Goal: Task Accomplishment & Management: Use online tool/utility

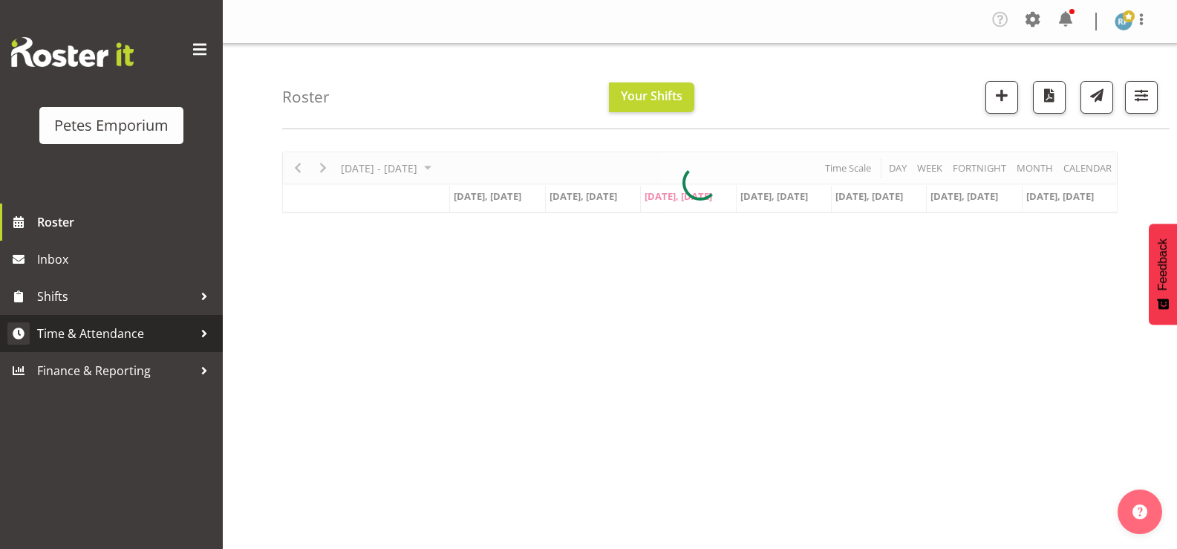
click at [118, 329] on span "Time & Attendance" at bounding box center [115, 333] width 156 height 22
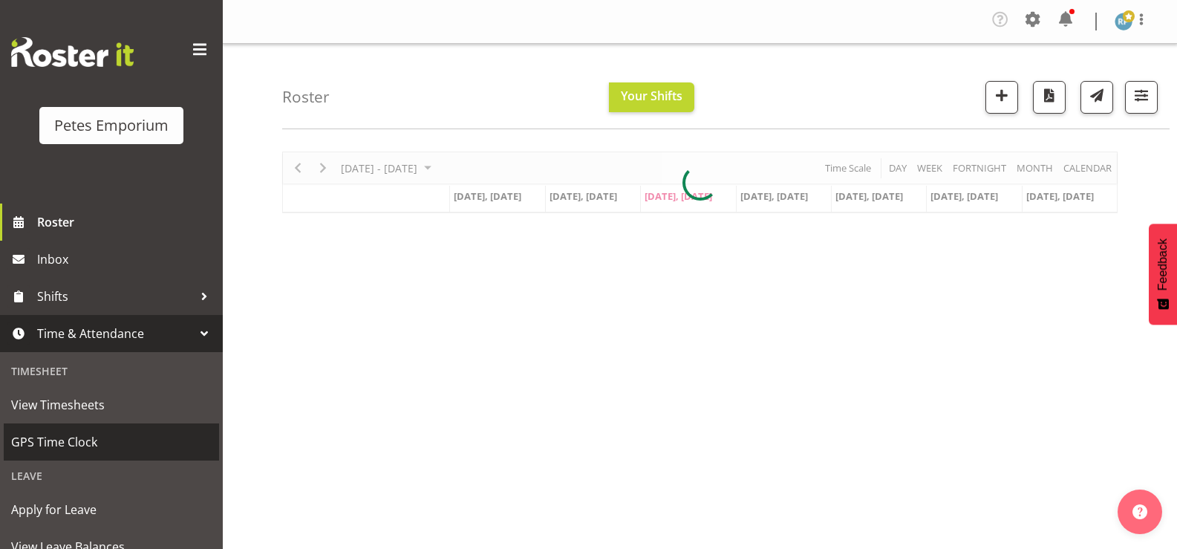
click at [68, 435] on span "GPS Time Clock" at bounding box center [111, 442] width 201 height 22
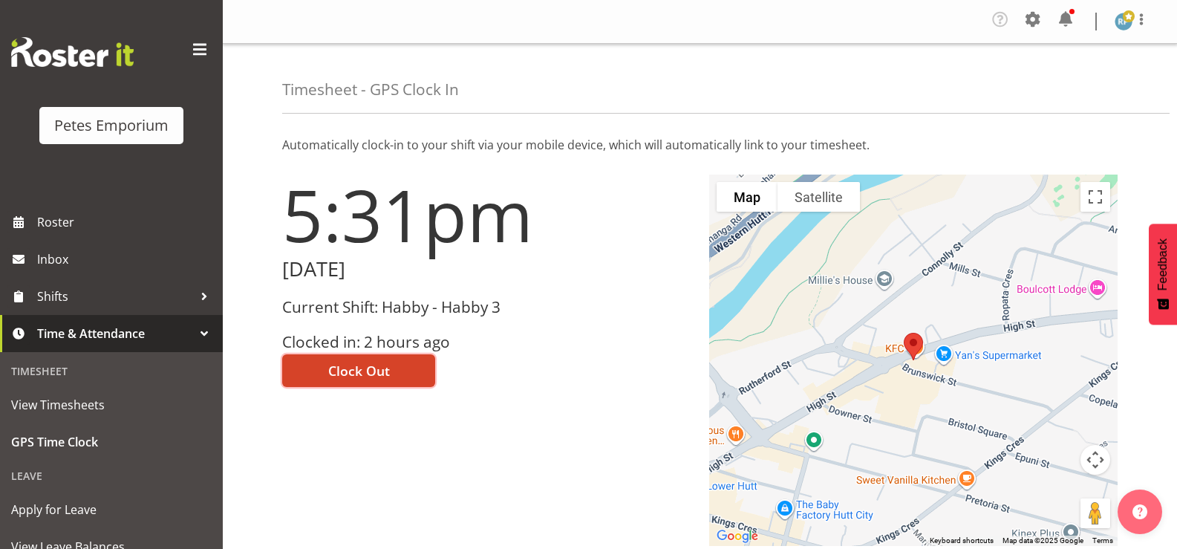
click at [396, 375] on button "Clock Out" at bounding box center [358, 370] width 153 height 33
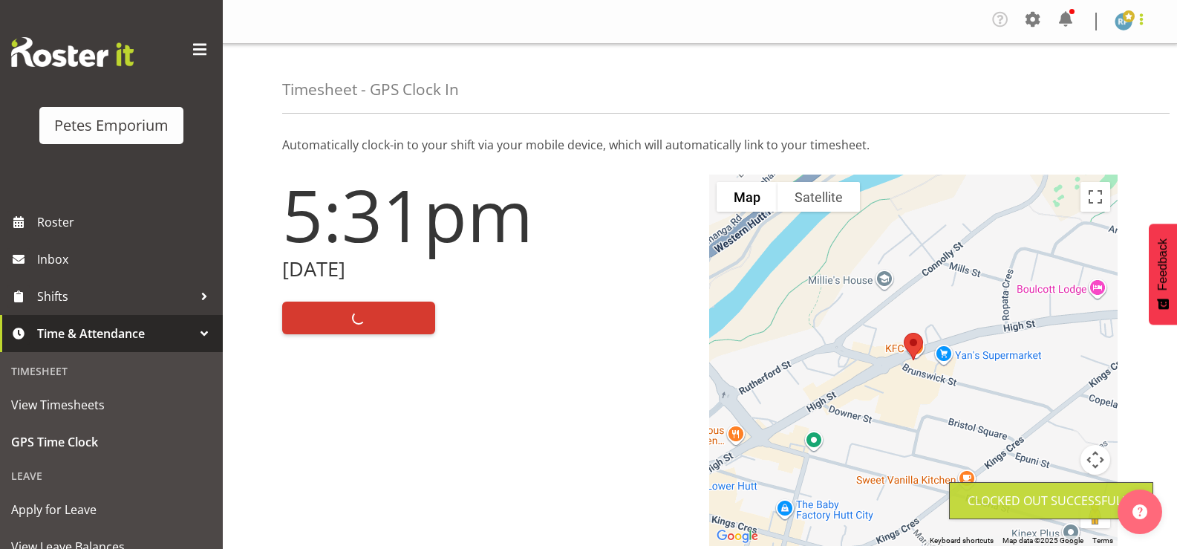
click at [1150, 25] on span at bounding box center [1141, 19] width 18 height 18
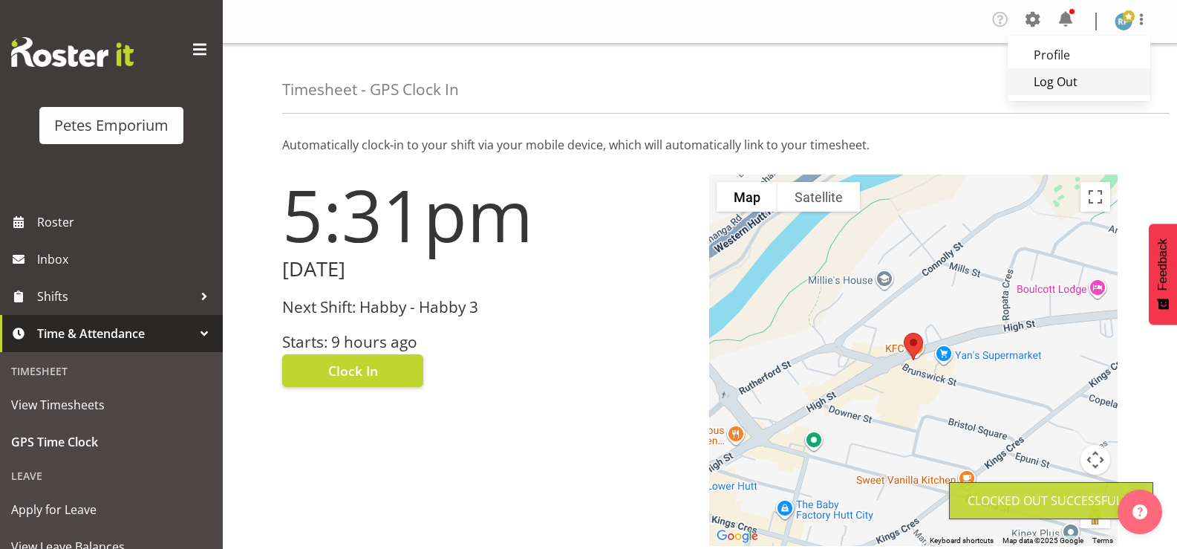
click at [1073, 86] on link "Log Out" at bounding box center [1079, 81] width 143 height 27
